Goal: Task Accomplishment & Management: Manage account settings

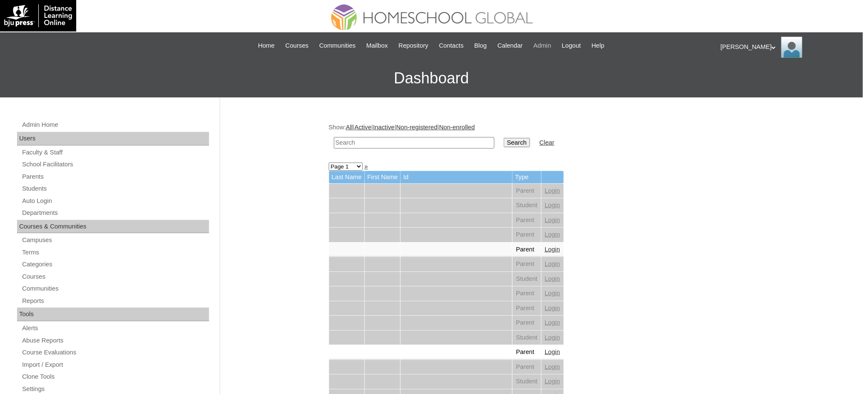
click at [551, 46] on span "Admin" at bounding box center [543, 46] width 18 height 10
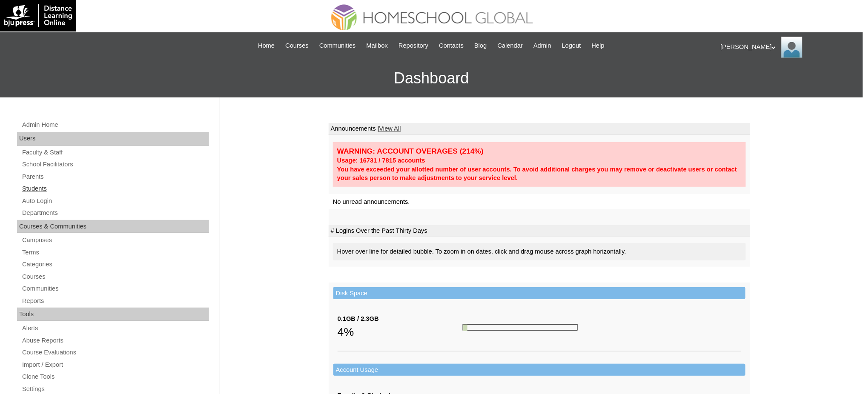
click at [30, 189] on link "Students" at bounding box center [115, 189] width 188 height 11
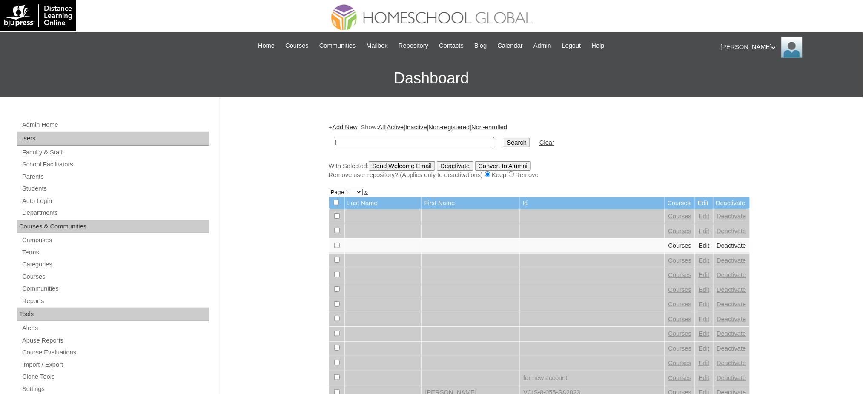
type input "Lois Eumy"
click at [504, 141] on input "Search" at bounding box center [517, 142] width 26 height 9
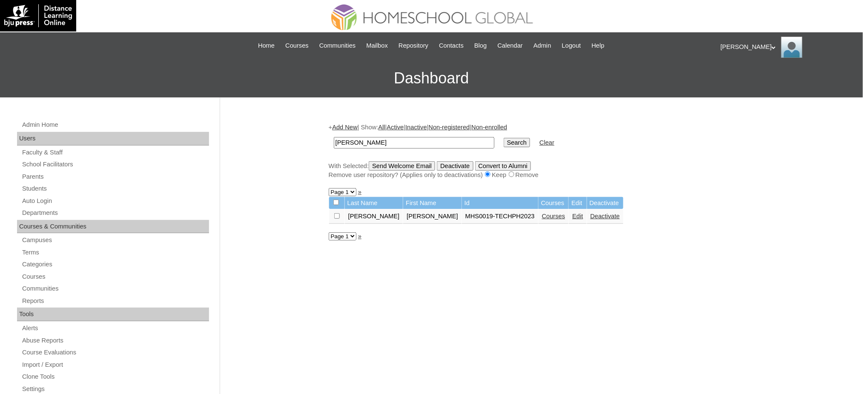
click at [542, 213] on link "Courses" at bounding box center [553, 216] width 23 height 7
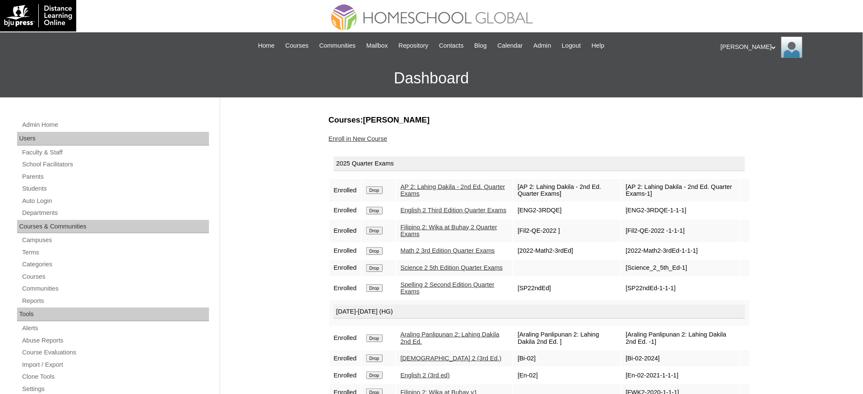
click at [356, 138] on link "Enroll in New Course" at bounding box center [358, 138] width 59 height 7
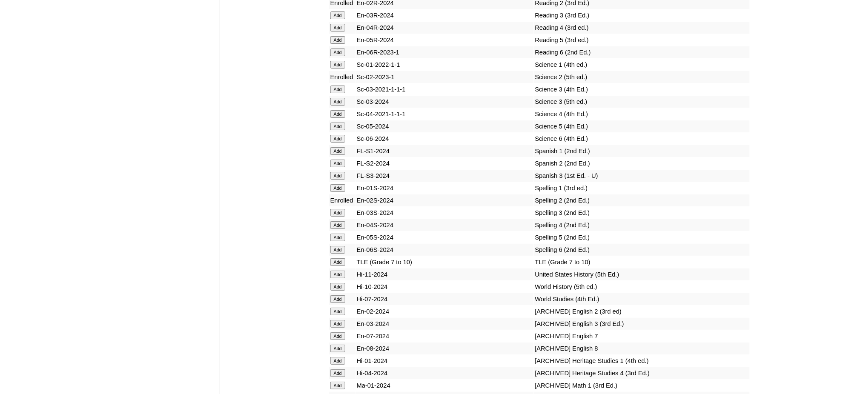
scroll to position [3577, 0]
